Goal: Task Accomplishment & Management: Use online tool/utility

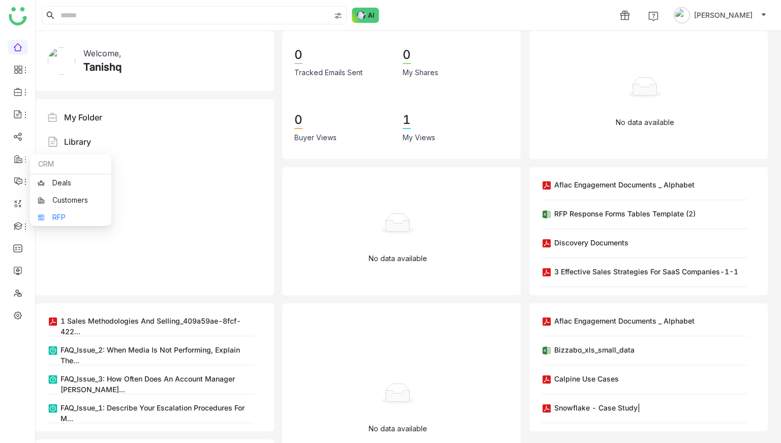
click at [61, 215] on link "RFP" at bounding box center [71, 217] width 66 height 7
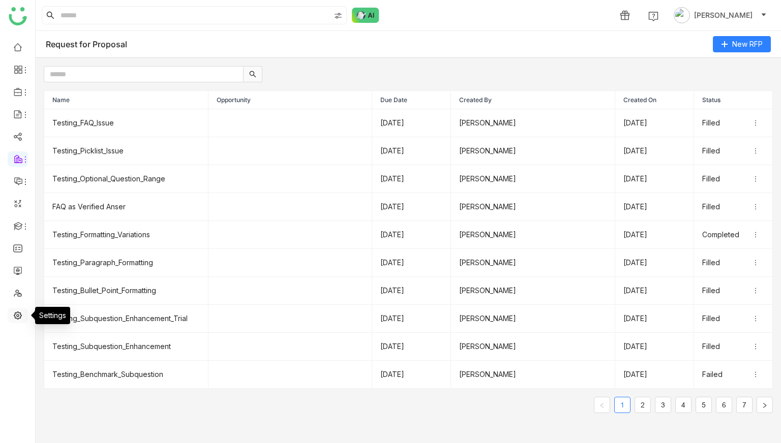
click at [19, 312] on link at bounding box center [17, 315] width 9 height 9
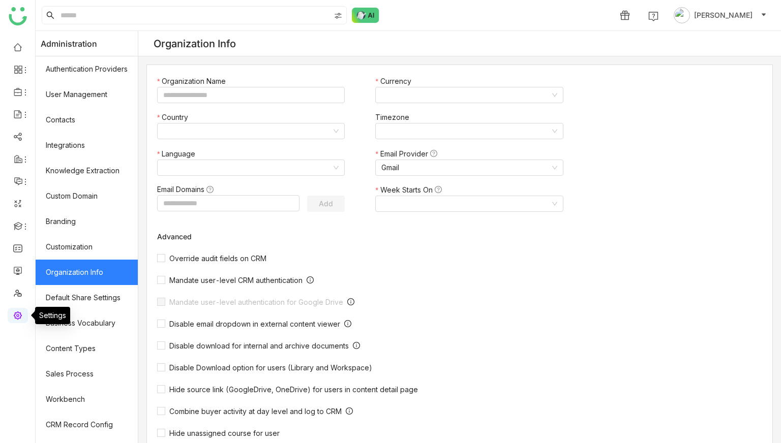
type input "*******"
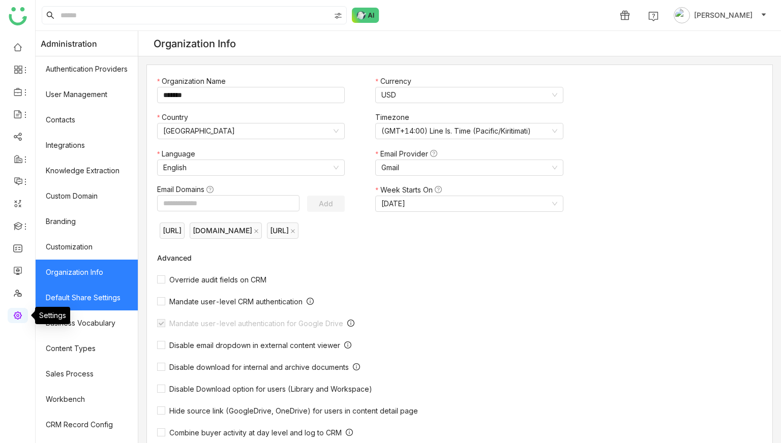
scroll to position [96, 0]
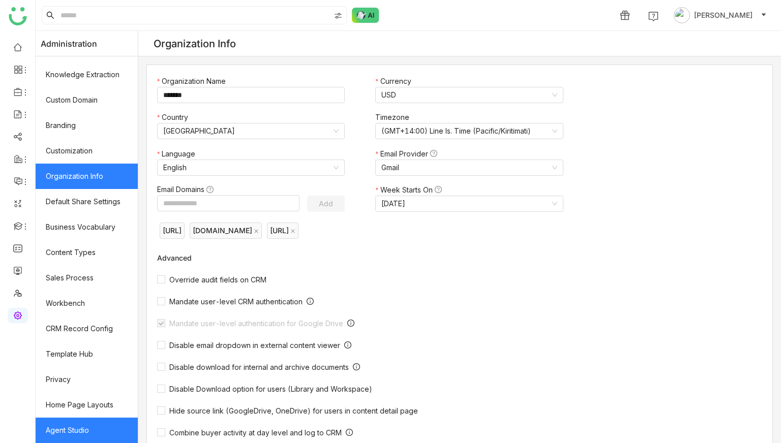
click at [98, 426] on link "Agent Studio" at bounding box center [87, 430] width 102 height 25
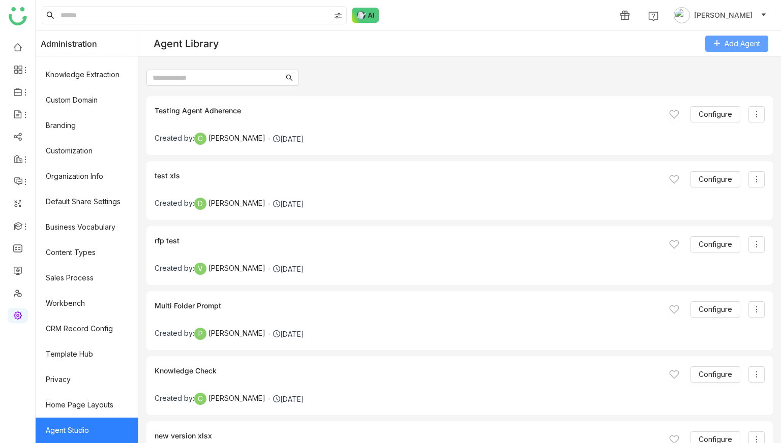
click at [731, 44] on span "Add Agent" at bounding box center [743, 43] width 36 height 11
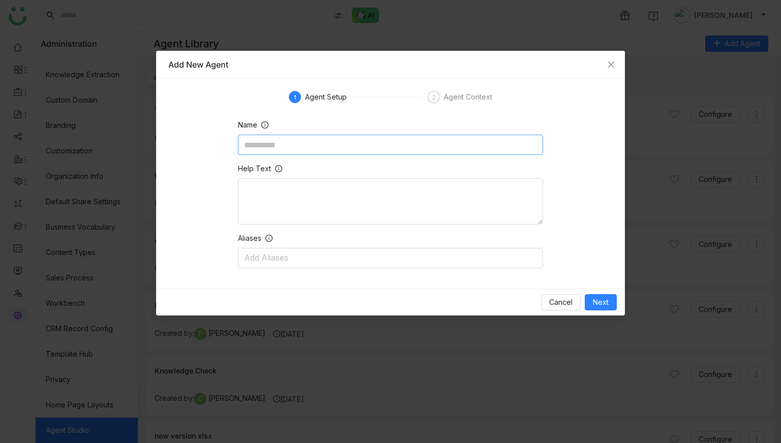
click at [390, 138] on input at bounding box center [390, 145] width 305 height 20
click at [616, 71] on span "Close" at bounding box center [611, 64] width 27 height 27
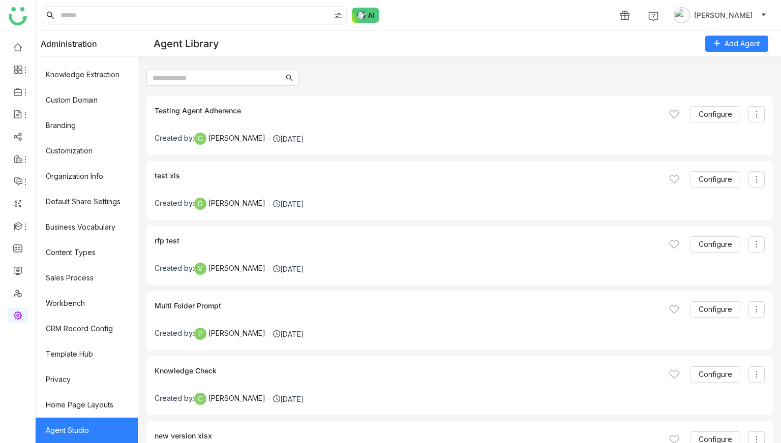
click at [357, 17] on img at bounding box center [365, 15] width 27 height 15
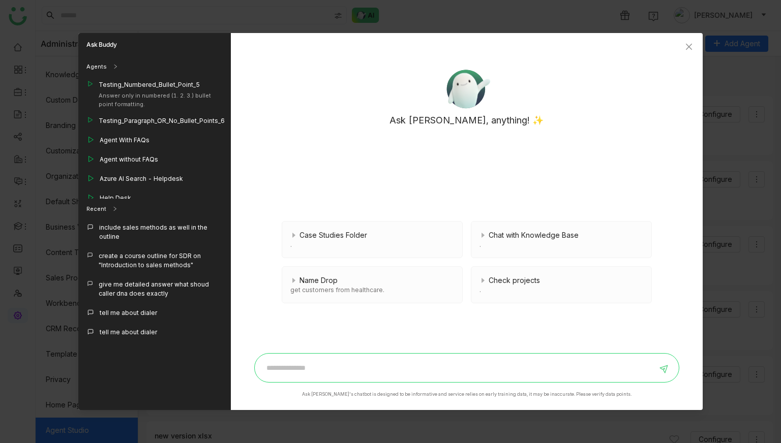
scroll to position [918, 0]
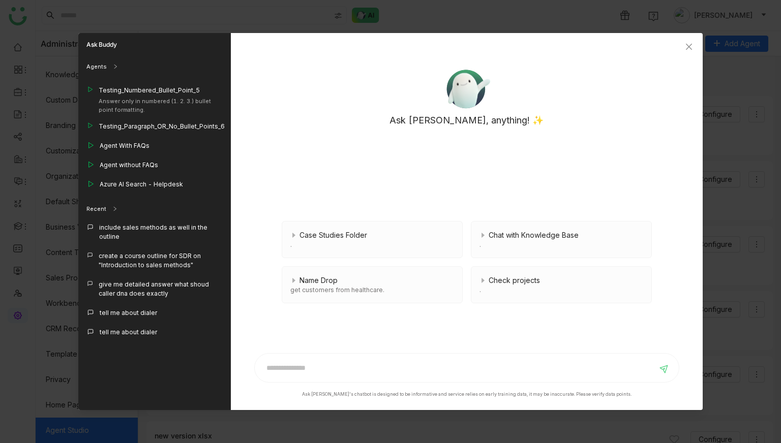
click at [0, 301] on nz-modal-container "Ask Buddy Agents Testing Agent Adherence test xls rfp test Multi Folder Prompt …" at bounding box center [390, 221] width 781 height 443
click at [688, 50] on icon "Close" at bounding box center [689, 47] width 8 height 8
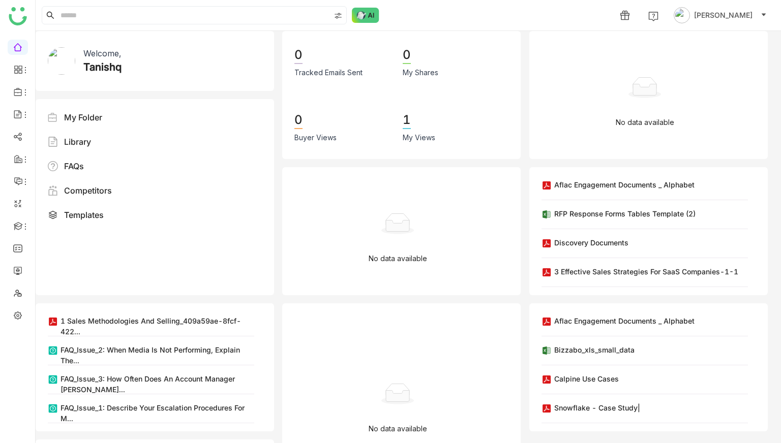
click at [349, 11] on div "1 [PERSON_NAME]" at bounding box center [409, 15] width 746 height 31
click at [361, 11] on img at bounding box center [365, 15] width 27 height 15
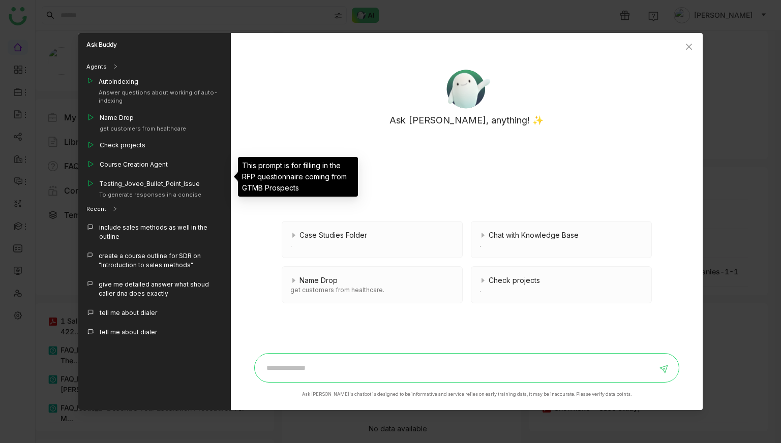
scroll to position [965, 0]
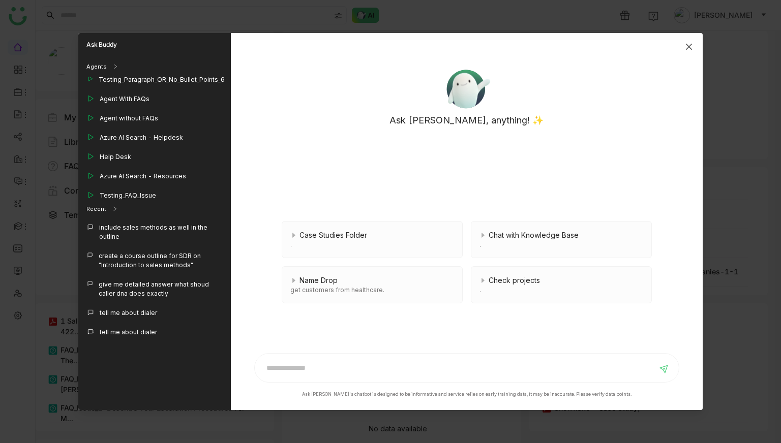
click at [693, 46] on icon "Close" at bounding box center [689, 47] width 8 height 8
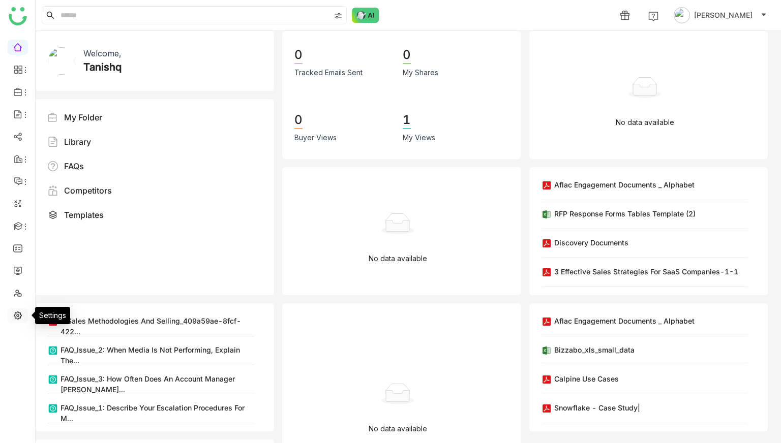
click at [20, 311] on link at bounding box center [17, 315] width 9 height 9
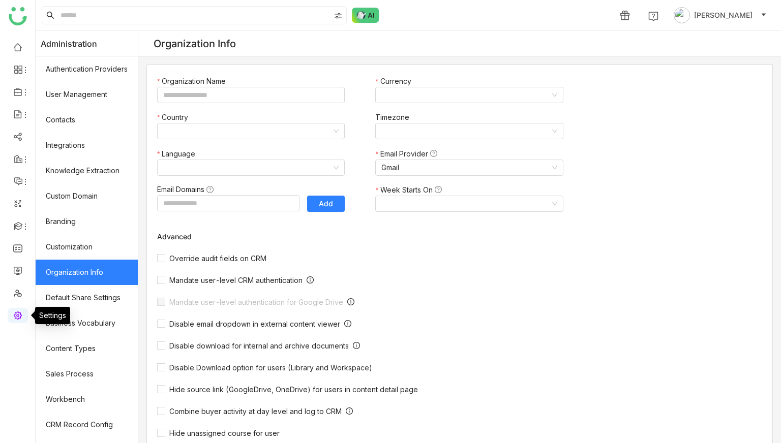
type input "*******"
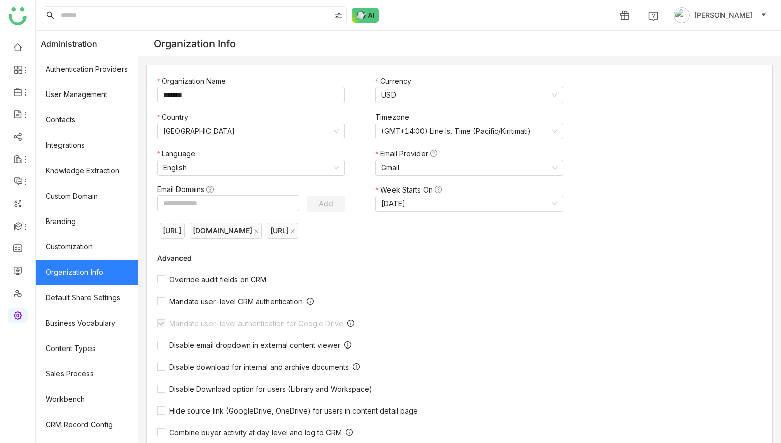
scroll to position [96, 0]
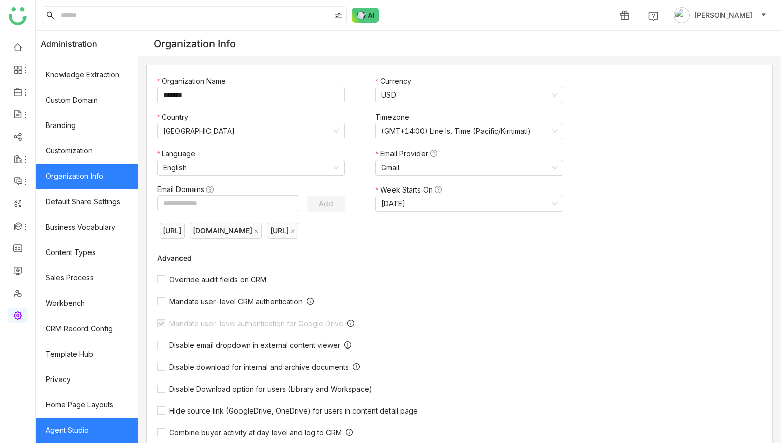
click at [92, 430] on link "Agent Studio" at bounding box center [87, 430] width 102 height 25
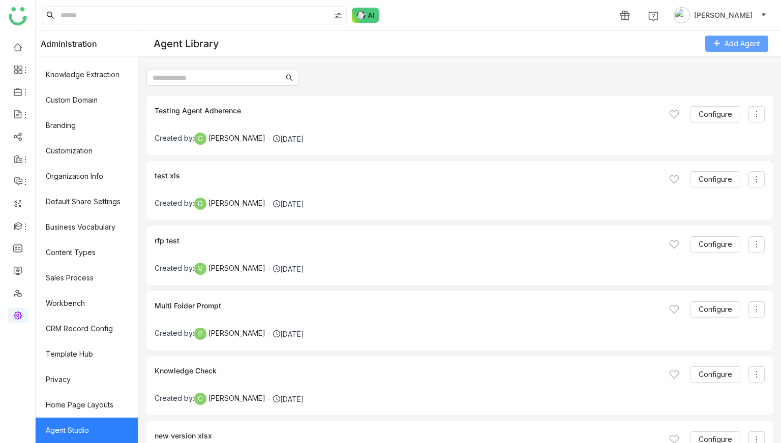
click at [748, 41] on span "Add Agent" at bounding box center [743, 43] width 36 height 11
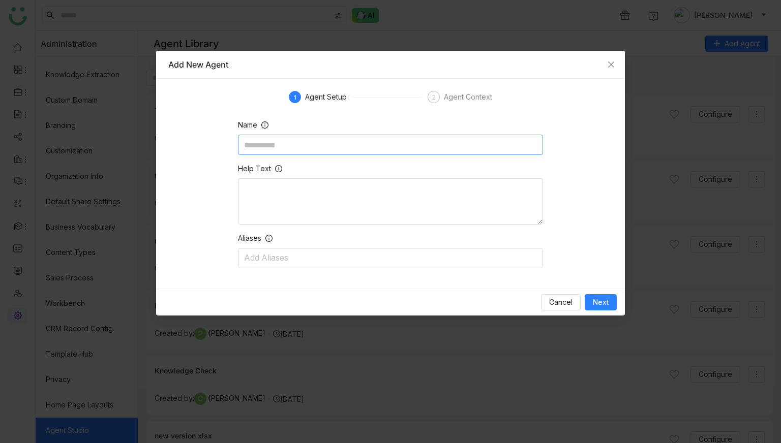
click at [446, 144] on input at bounding box center [390, 145] width 305 height 20
type input "**********"
click at [599, 302] on span "Next" at bounding box center [601, 302] width 16 height 11
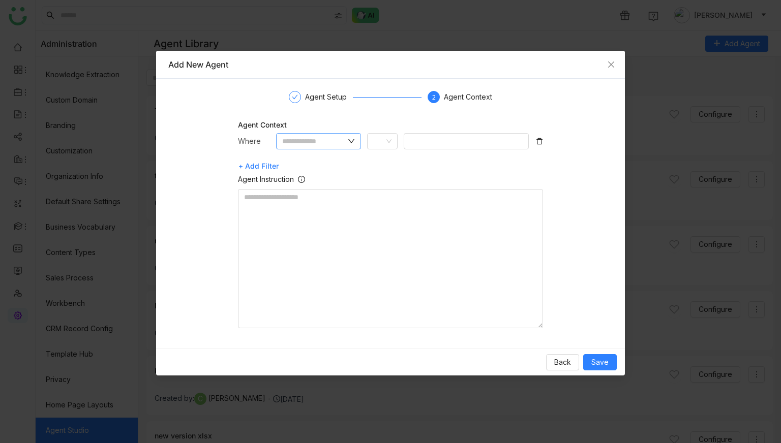
click at [319, 144] on input "text" at bounding box center [314, 141] width 64 height 11
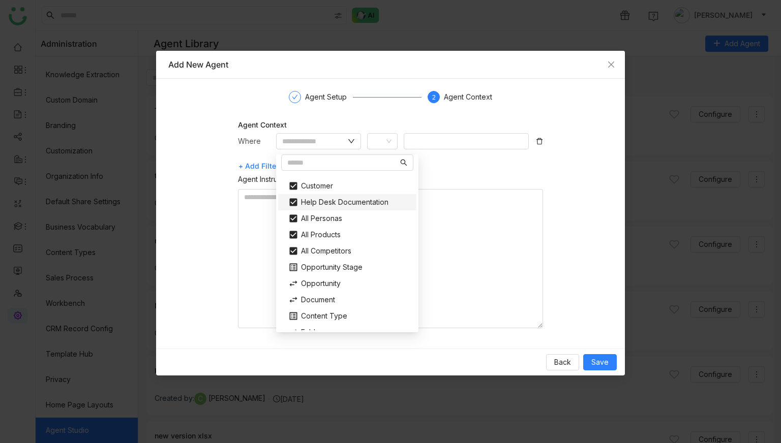
click at [330, 200] on div "Help Desk Documentation" at bounding box center [347, 202] width 130 height 16
type input "**********"
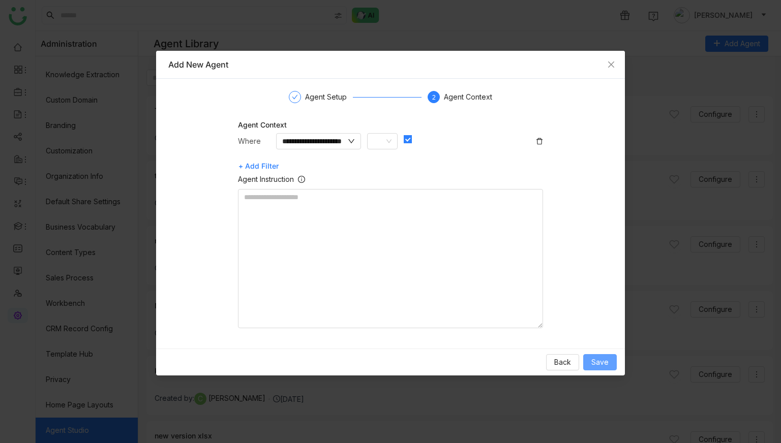
click at [594, 360] on span "Save" at bounding box center [599, 362] width 17 height 11
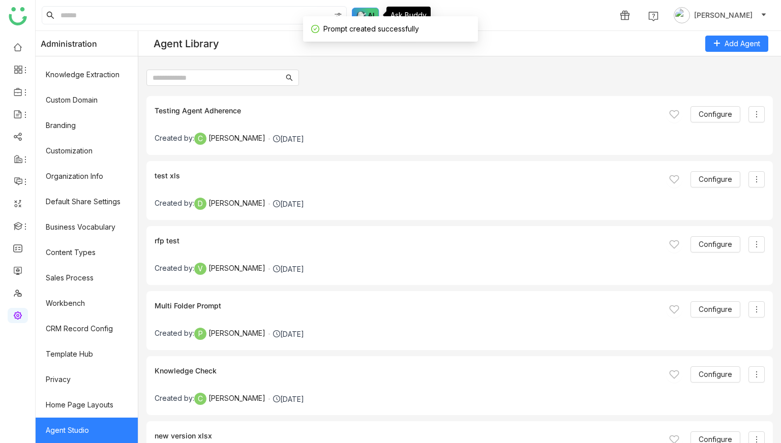
click at [365, 10] on img at bounding box center [365, 15] width 27 height 15
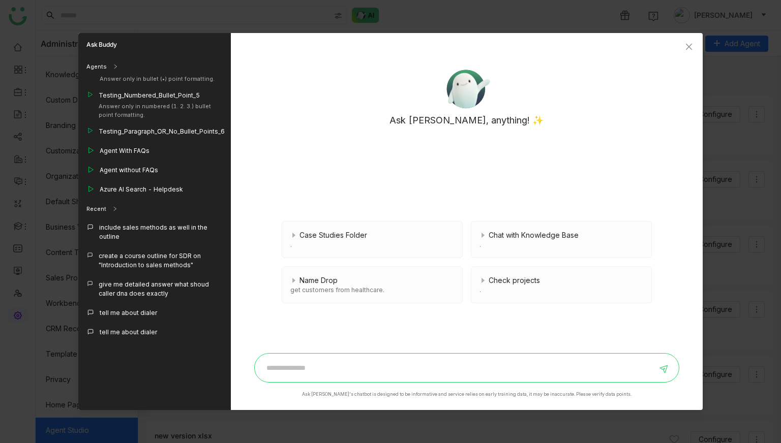
scroll to position [984, 0]
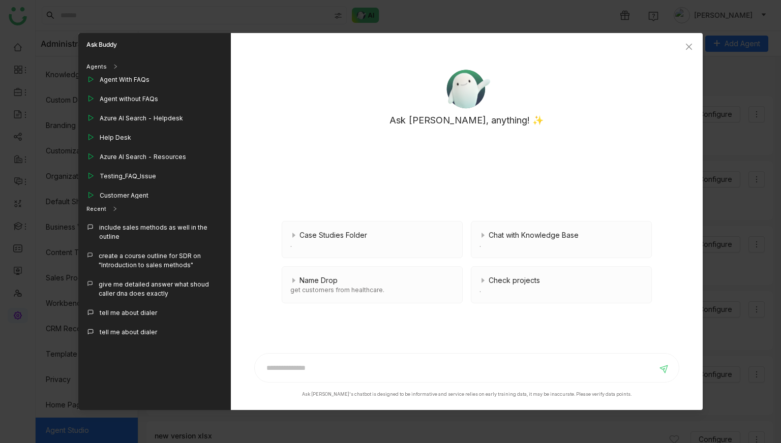
click at [150, 211] on div "Test Azure Search - QA Handover" at bounding box center [151, 215] width 102 height 9
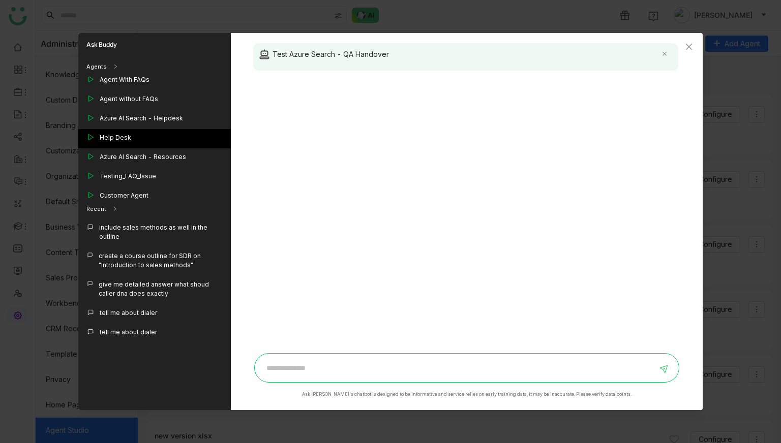
click at [151, 129] on div "Help Desk" at bounding box center [154, 138] width 153 height 19
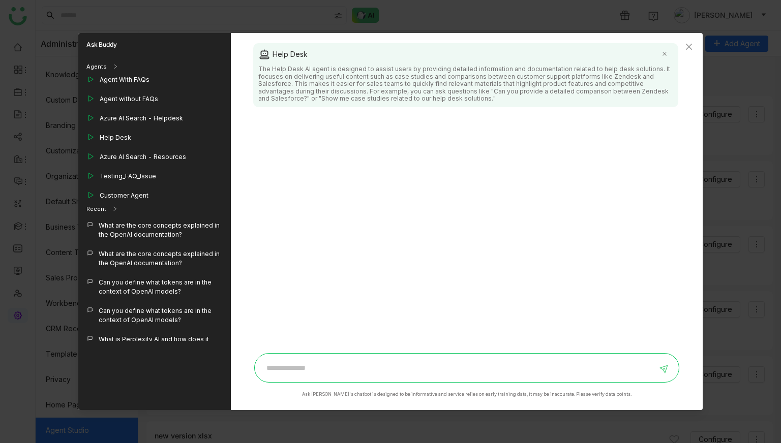
scroll to position [114, 0]
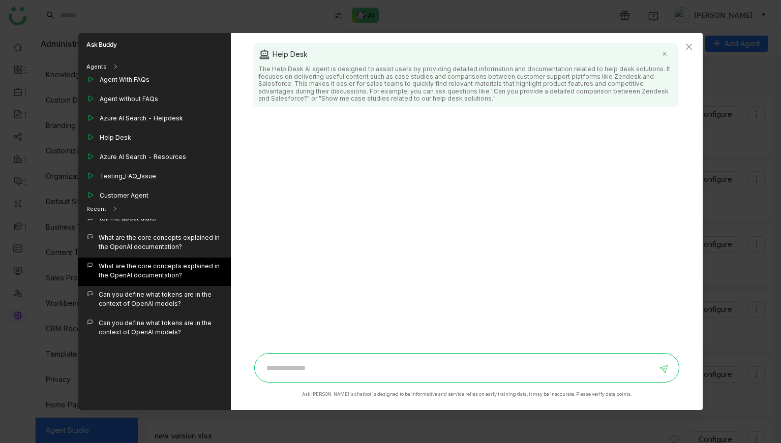
click at [171, 267] on div "What are the core concepts explained in the OpenAI documentation?" at bounding box center [161, 271] width 124 height 18
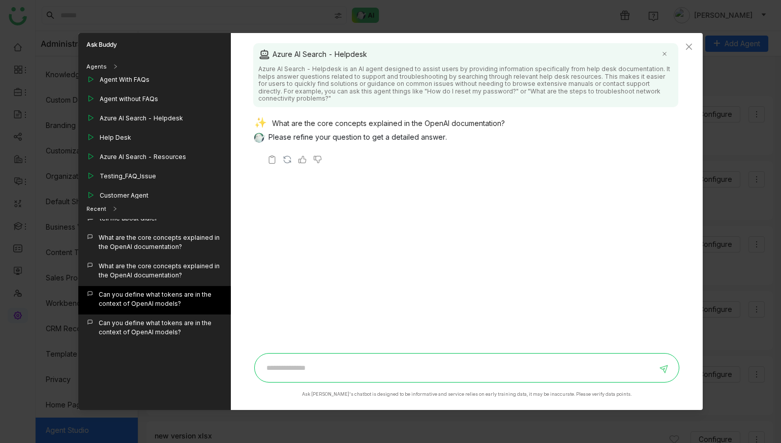
click at [167, 301] on div "Can you define what tokens are in the context of OpenAI models?" at bounding box center [161, 299] width 124 height 18
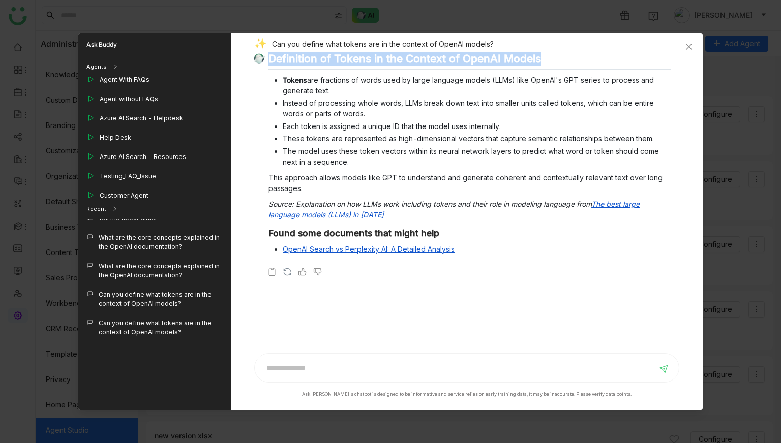
drag, startPoint x: 271, startPoint y: 59, endPoint x: 639, endPoint y: 59, distance: 368.7
click at [639, 59] on h2 "Definition of Tokens in the Context of OpenAI Models" at bounding box center [470, 60] width 403 height 17
copy h2 "Definition of Tokens in the Context of OpenAI Models"
click at [446, 71] on div "Definition of Tokens in the Context of OpenAI Models Tokens are fractions of wo…" at bounding box center [462, 155] width 417 height 207
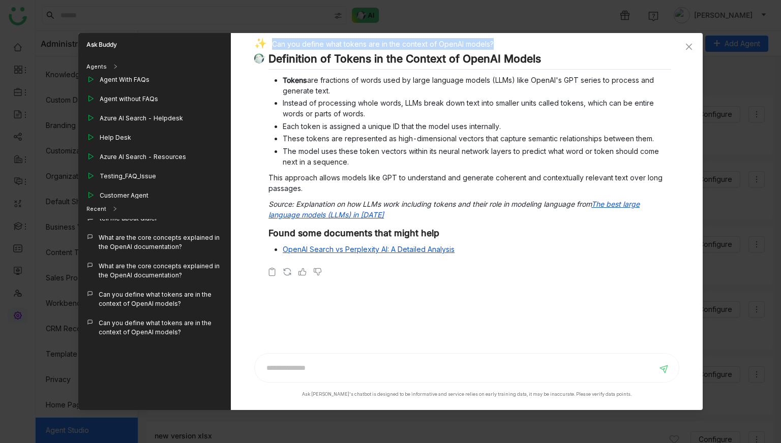
drag, startPoint x: 271, startPoint y: 46, endPoint x: 508, endPoint y: 50, distance: 237.5
click at [508, 50] on div "Can you define what tokens are in the context of OpenAI models?" at bounding box center [462, 45] width 417 height 14
copy div "Can you define what tokens are in the context of OpenAI models?"
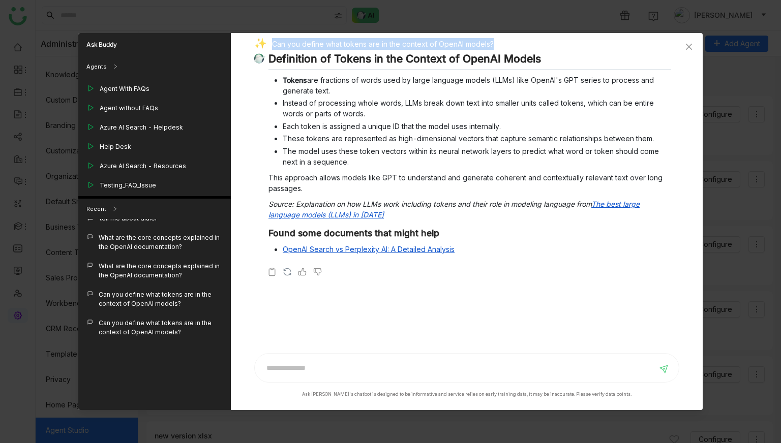
scroll to position [984, 0]
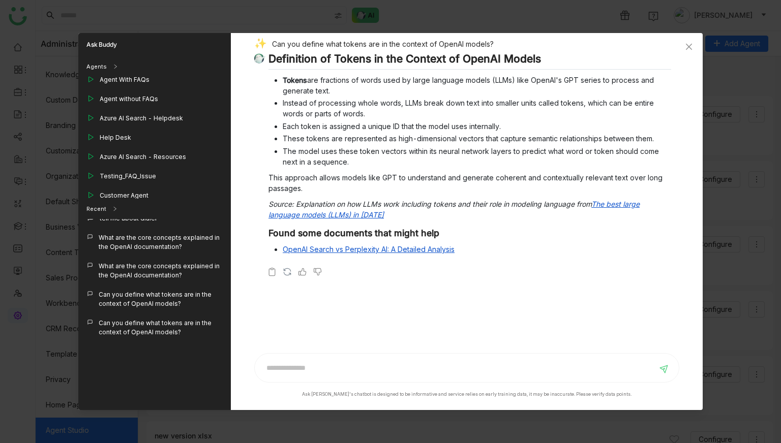
click at [162, 211] on div "Test Azure Search - QA Handover" at bounding box center [151, 216] width 102 height 11
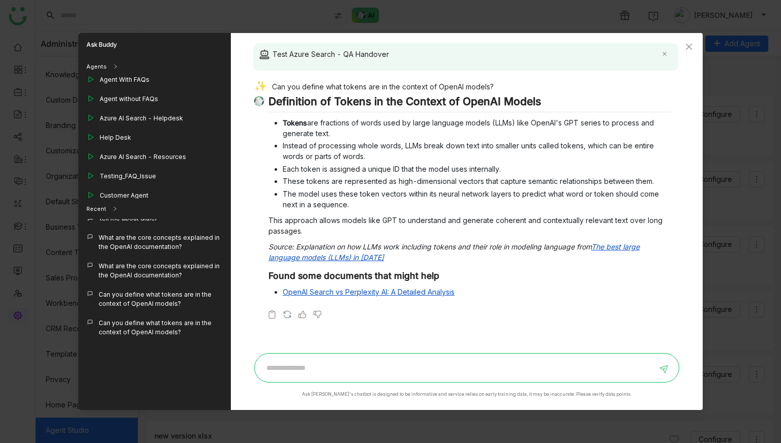
click at [151, 206] on div "Test Azure Search - QA Handover" at bounding box center [154, 215] width 153 height 19
click at [157, 211] on div "Test Azure Search - QA Handover" at bounding box center [151, 216] width 102 height 11
click at [311, 175] on ul "Tokens are fractions of words used by large language models (LLMs) like OpenAI'…" at bounding box center [470, 163] width 403 height 93
click at [151, 329] on div "Can you define what tokens are in the context of OpenAI models?" at bounding box center [161, 328] width 124 height 18
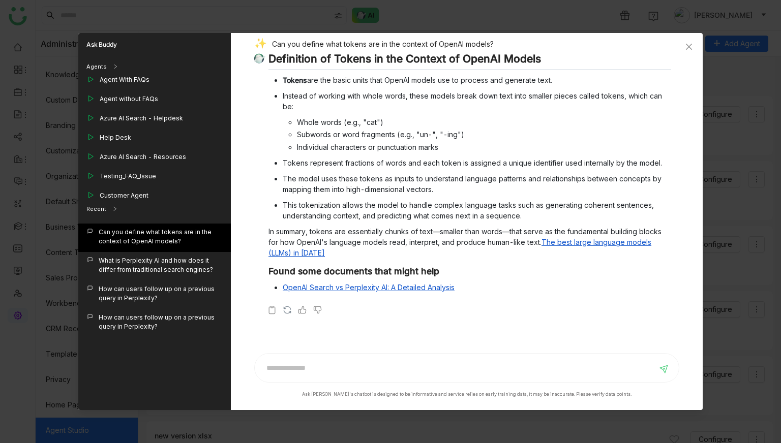
scroll to position [215, 0]
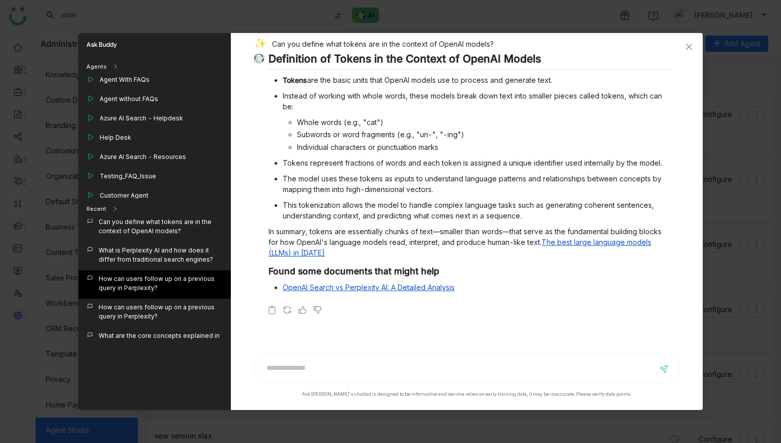
click at [162, 293] on div "How can users follow up on a previous query in Perplexity?" at bounding box center [161, 285] width 124 height 20
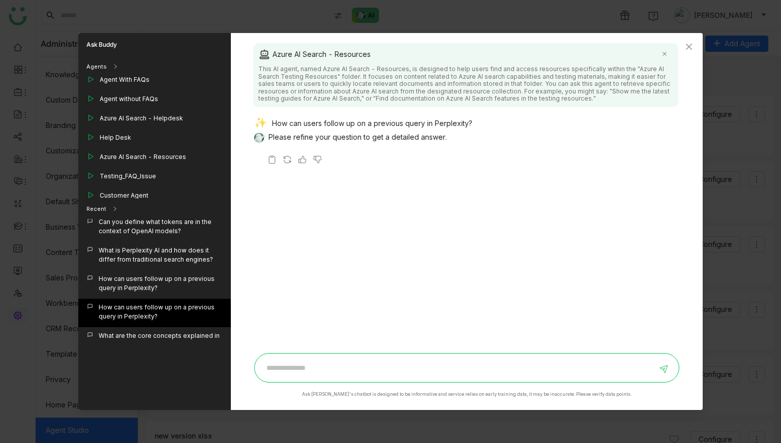
click at [161, 319] on div "How can users follow up on a previous query in Perplexity?" at bounding box center [161, 312] width 124 height 18
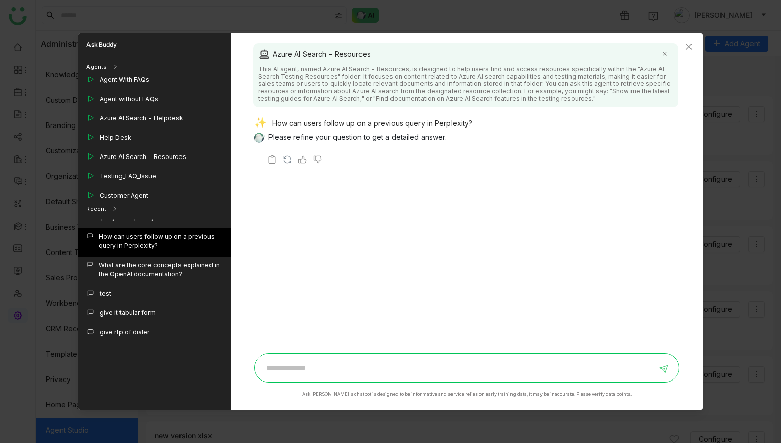
scroll to position [288, 0]
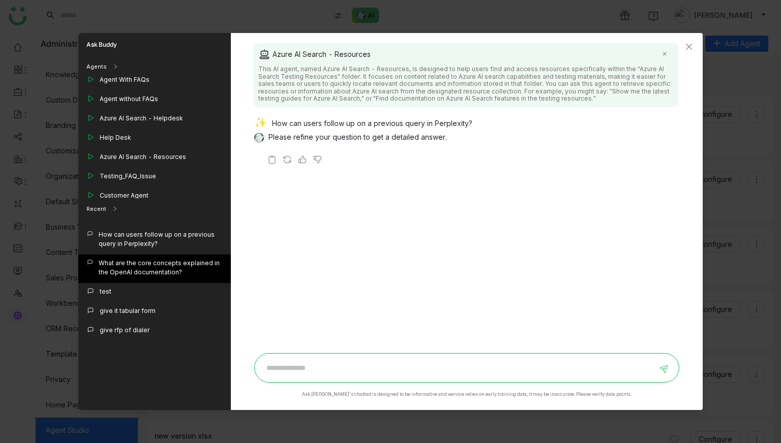
click at [163, 281] on div "What are the core concepts explained in the OpenAI documentation?" at bounding box center [154, 269] width 153 height 28
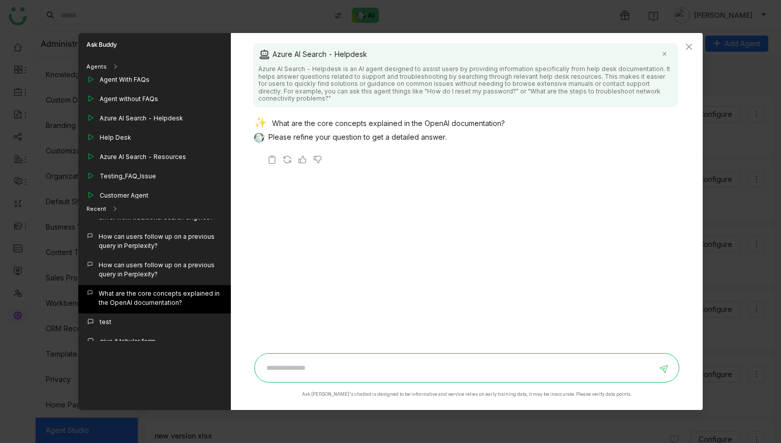
scroll to position [255, 0]
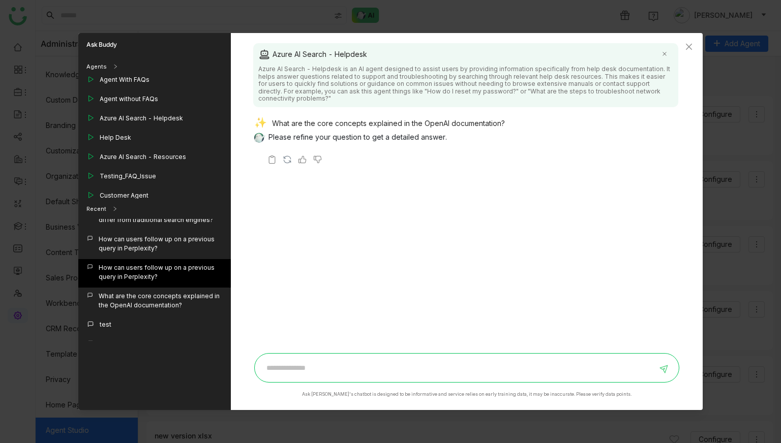
click at [166, 271] on div "How can users follow up on a previous query in Perplexity?" at bounding box center [161, 272] width 124 height 18
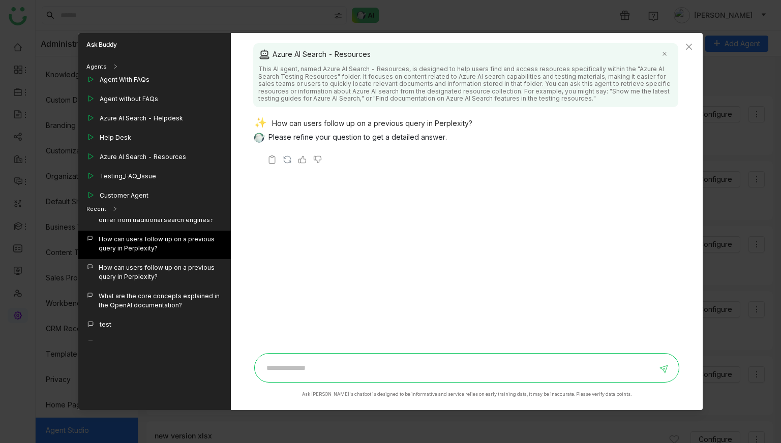
click at [166, 251] on div "How can users follow up on a previous query in Perplexity?" at bounding box center [161, 244] width 124 height 18
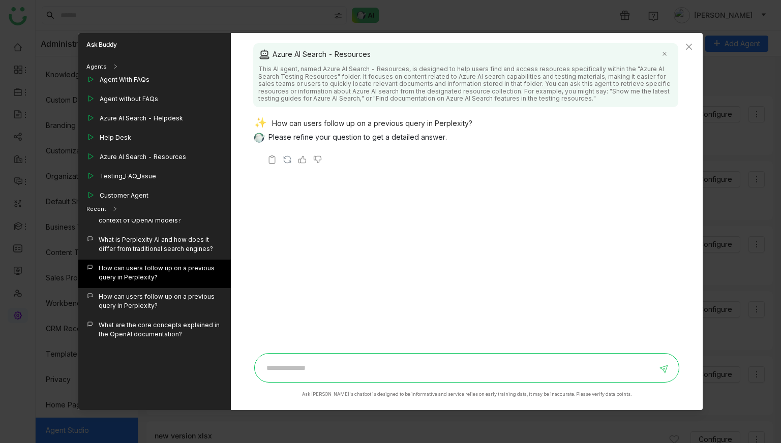
scroll to position [204, 0]
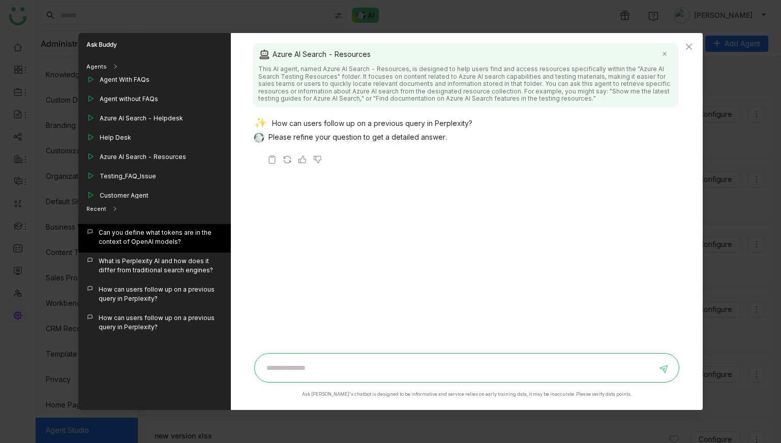
click at [166, 250] on div "Can you define what tokens are in the context of OpenAI models?" at bounding box center [154, 238] width 153 height 28
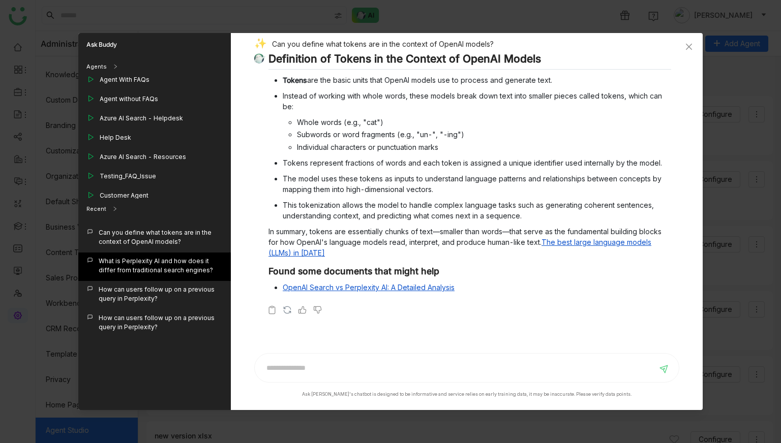
click at [166, 262] on div "What is Perplexity AI and how does it differ from traditional search engines?" at bounding box center [161, 266] width 124 height 18
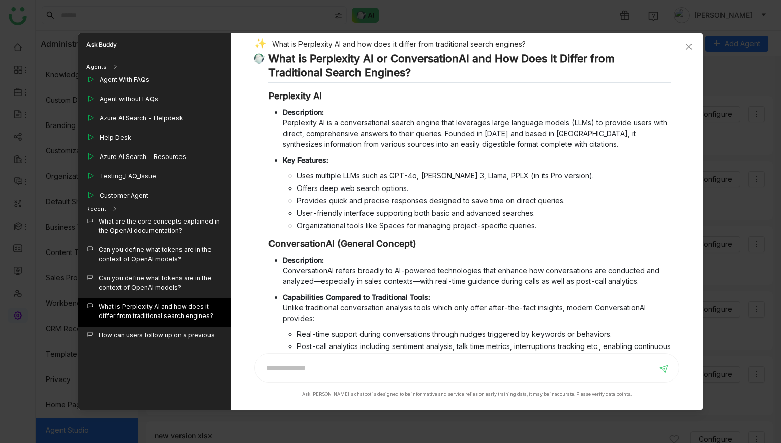
scroll to position [147, 0]
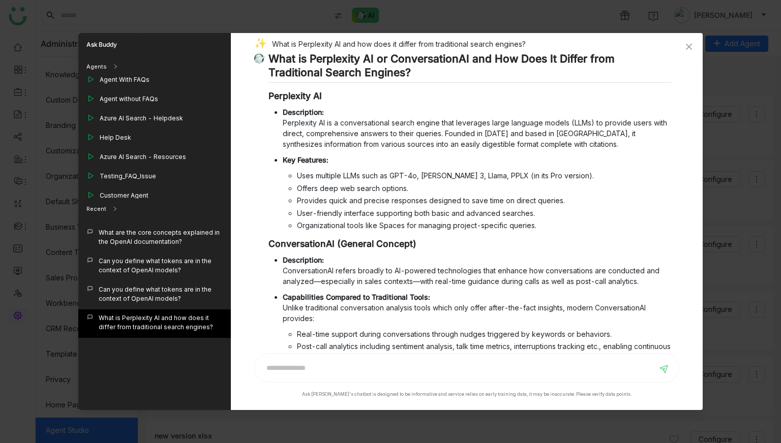
click at [166, 262] on div "Can you define what tokens are in the context of OpenAI models?" at bounding box center [161, 266] width 124 height 18
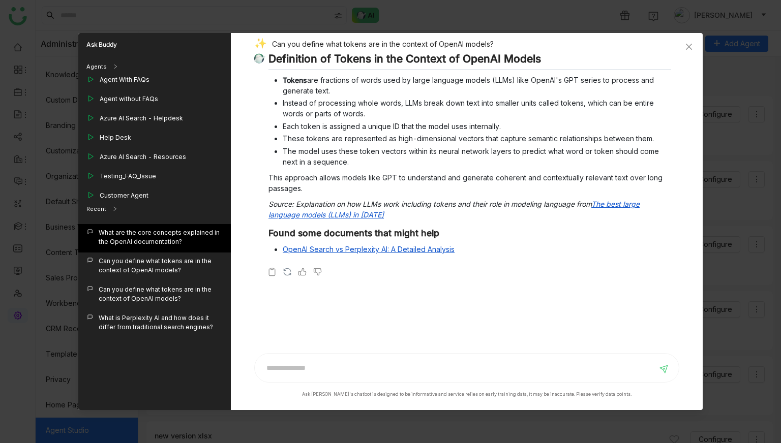
click at [166, 236] on div "What are the core concepts explained in the OpenAI documentation?" at bounding box center [161, 237] width 124 height 18
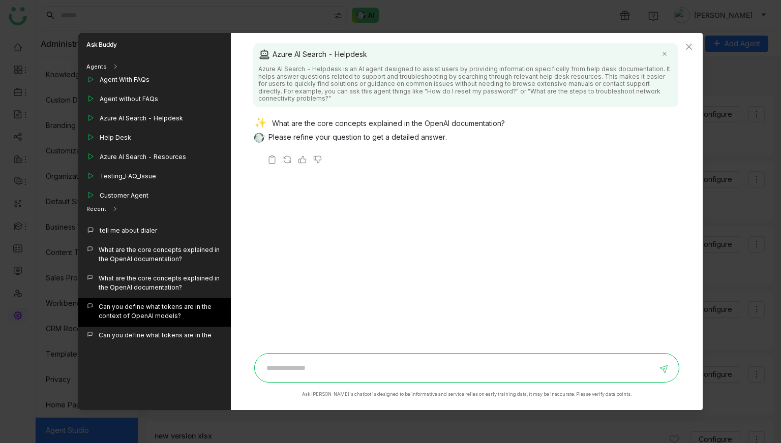
scroll to position [79, 0]
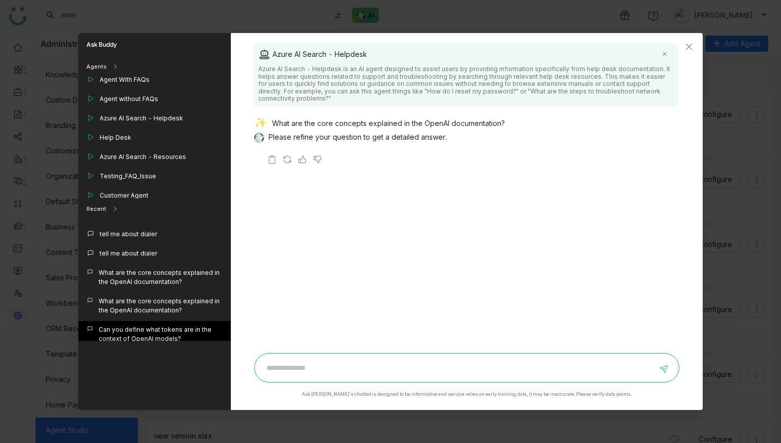
click at [165, 274] on div "What are the core concepts explained in the OpenAI documentation?" at bounding box center [161, 278] width 124 height 18
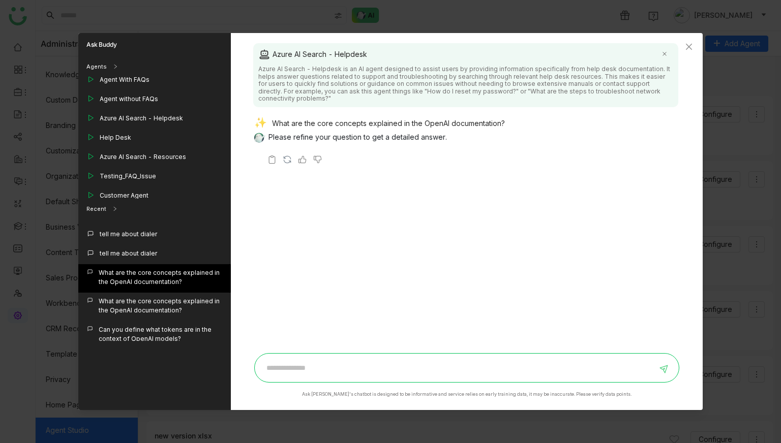
click at [167, 274] on div "What are the core concepts explained in the OpenAI documentation?" at bounding box center [161, 278] width 124 height 18
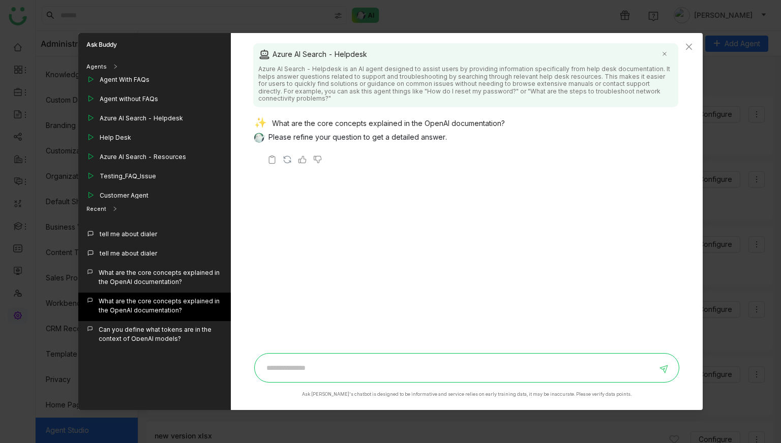
click at [166, 300] on div "What are the core concepts explained in the OpenAI documentation?" at bounding box center [161, 306] width 124 height 18
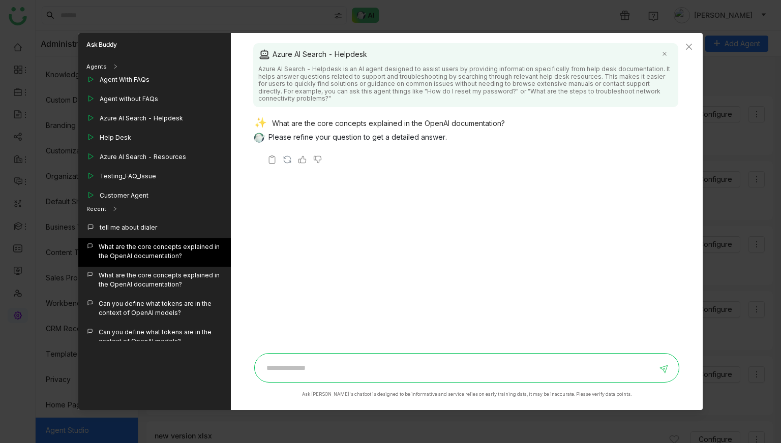
scroll to position [113, 0]
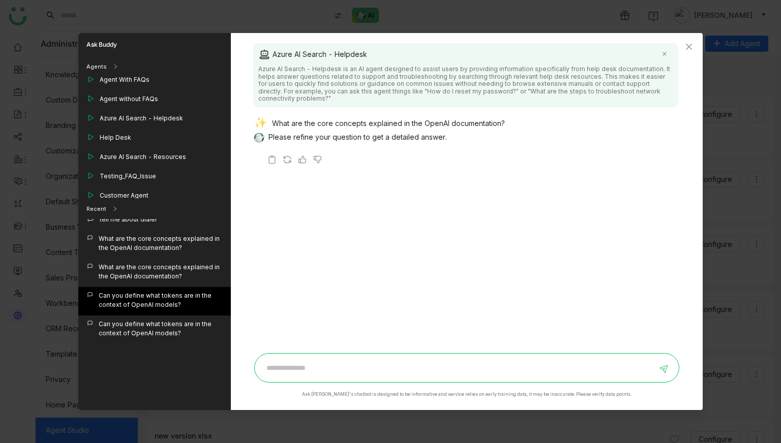
click at [170, 297] on div "Can you define what tokens are in the context of OpenAI models?" at bounding box center [161, 300] width 124 height 18
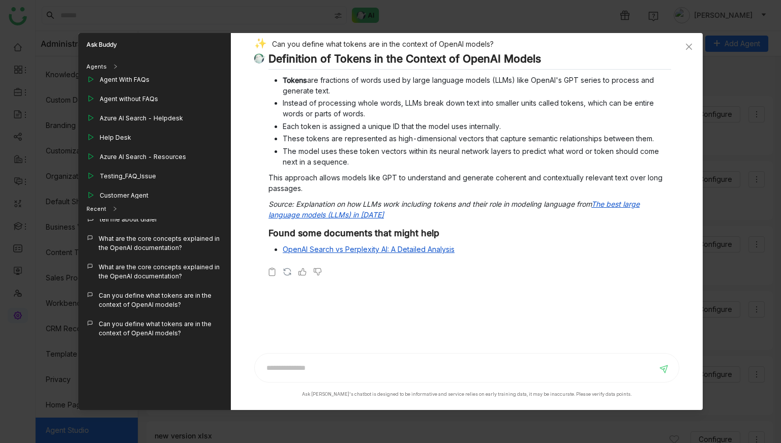
click at [380, 251] on link "OpenAI Search vs Perplexity AI: A Detailed Analysis" at bounding box center [369, 249] width 172 height 9
click at [136, 211] on div "Test Azure Search - QA Handover" at bounding box center [151, 215] width 102 height 9
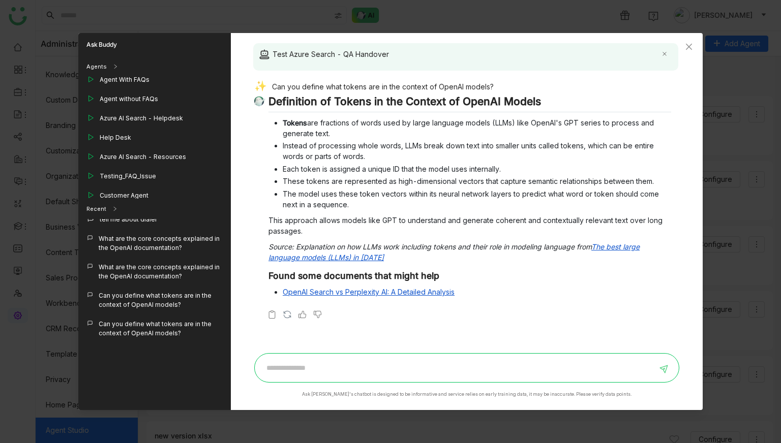
click at [642, 143] on li "Instead of processing whole words, LLMs break down text into smaller units call…" at bounding box center [477, 150] width 389 height 21
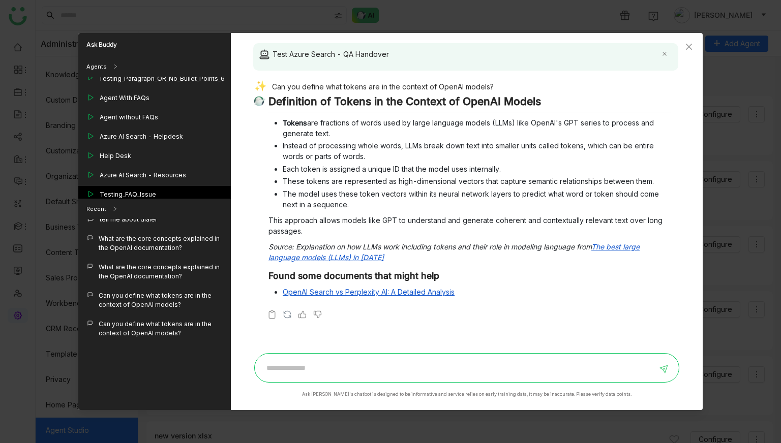
scroll to position [965, 0]
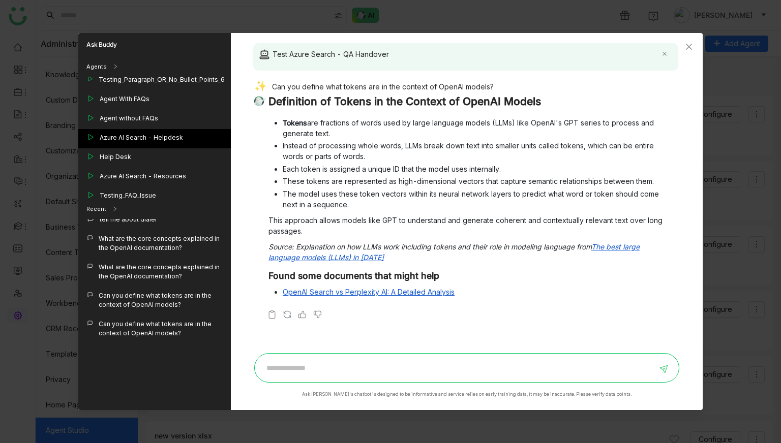
click at [160, 133] on div "Azure AI Search - Helpdesk" at bounding box center [141, 137] width 83 height 9
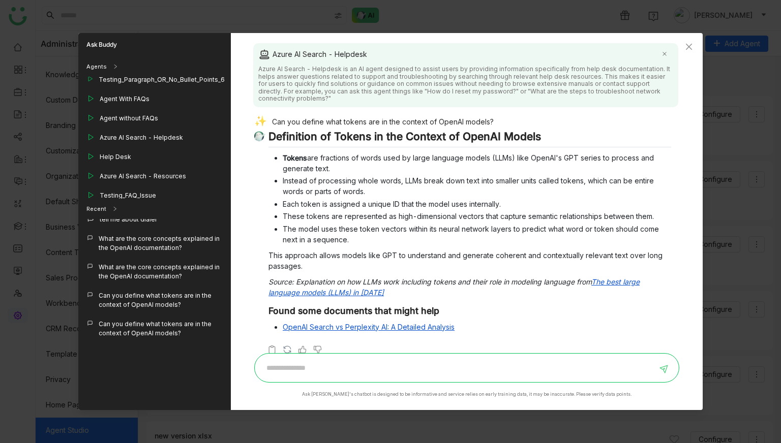
scroll to position [1, 0]
click at [345, 288] on link "The best large language models (LLMs) in [DATE]" at bounding box center [454, 287] width 371 height 19
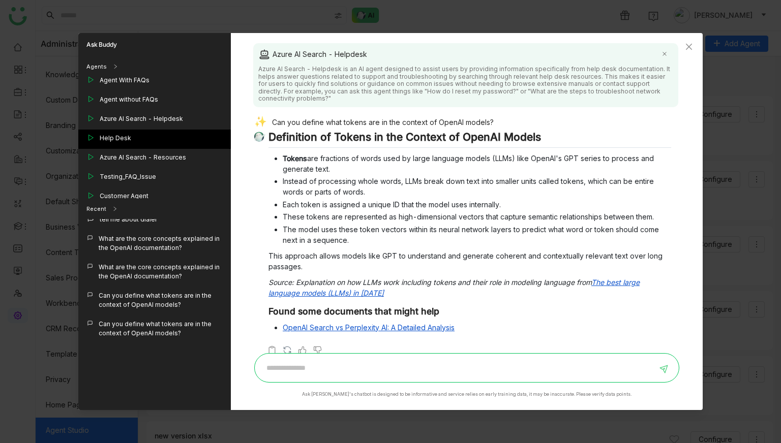
scroll to position [984, 0]
click at [153, 211] on div "Test Azure Search - QA Handover" at bounding box center [151, 215] width 102 height 9
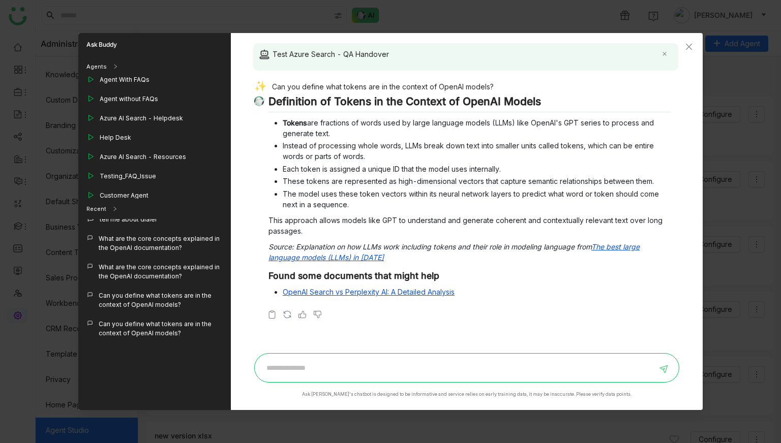
scroll to position [0, 0]
click at [288, 316] on img at bounding box center [287, 315] width 10 height 10
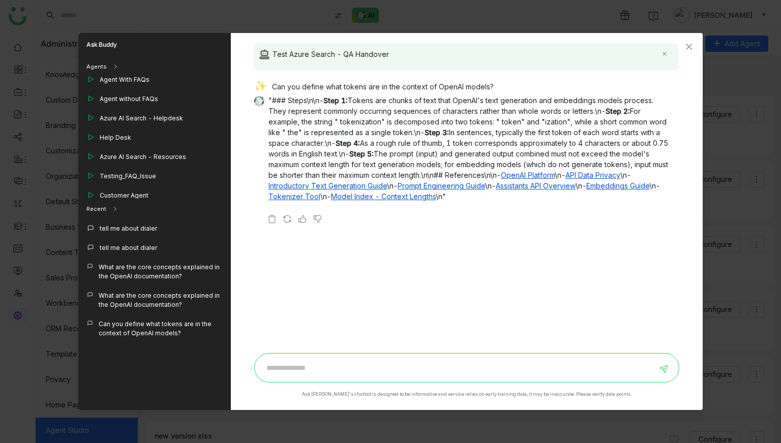
scroll to position [141, 0]
click at [342, 373] on input at bounding box center [459, 368] width 396 height 16
paste input "**********"
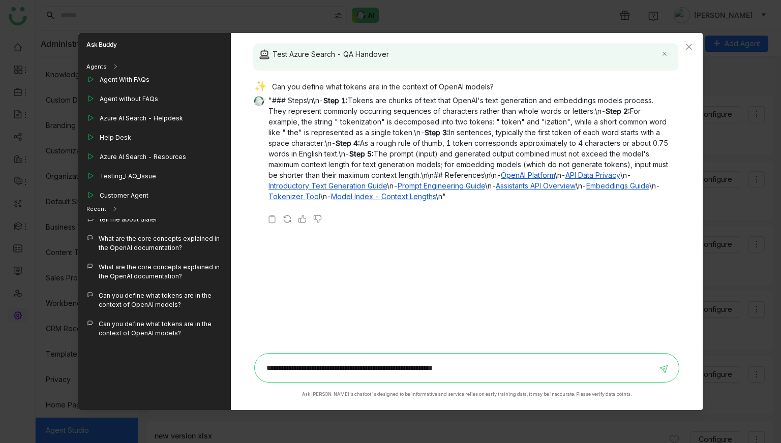
type input "**********"
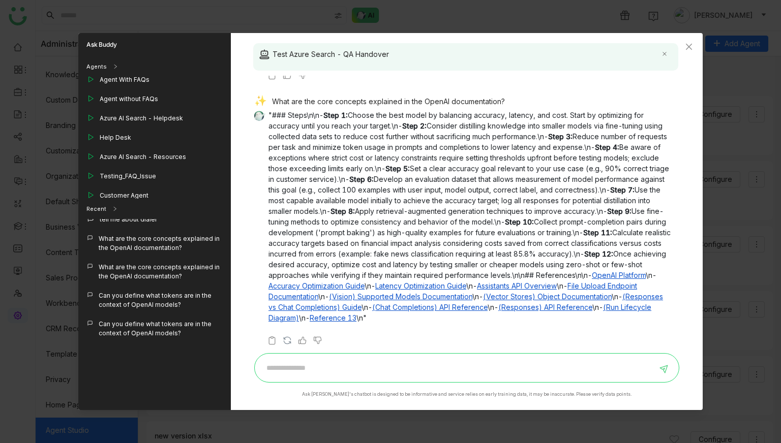
scroll to position [146, 0]
